Goal: Transaction & Acquisition: Purchase product/service

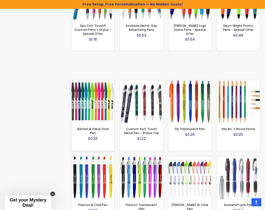
scroll to position [492, 0]
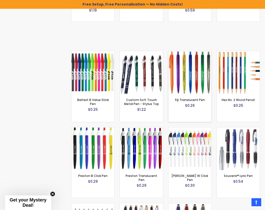
click at [191, 62] on img at bounding box center [189, 72] width 43 height 43
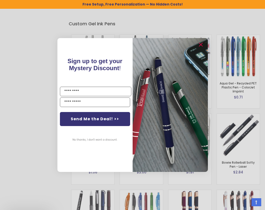
scroll to position [771, 0]
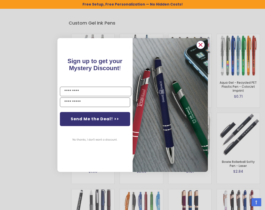
click at [199, 45] on circle "Close dialog" at bounding box center [200, 45] width 8 height 8
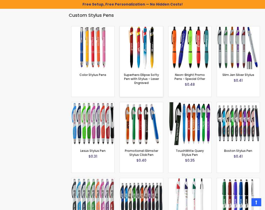
scroll to position [1085, 0]
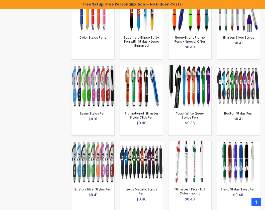
click at [102, 71] on img at bounding box center [92, 86] width 43 height 43
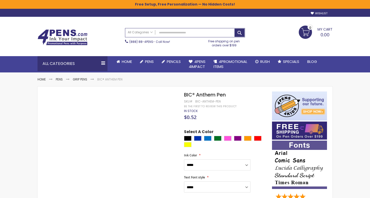
select select "****"
